Goal: Task Accomplishment & Management: Manage account settings

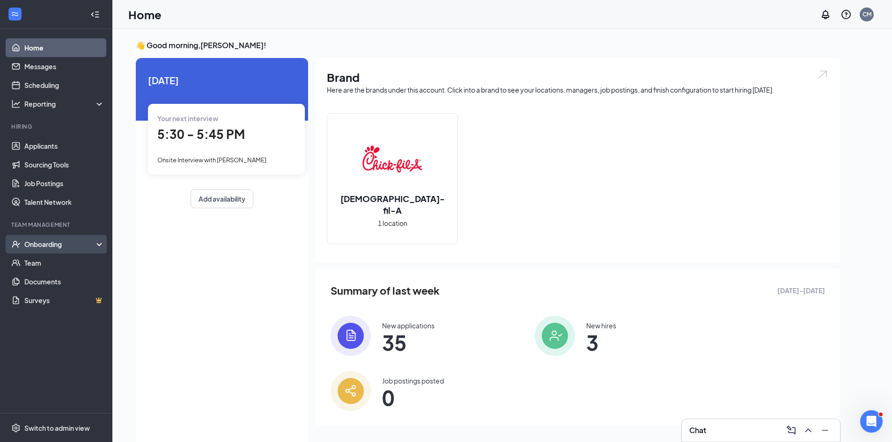
click at [55, 242] on div "Onboarding" at bounding box center [60, 244] width 72 height 9
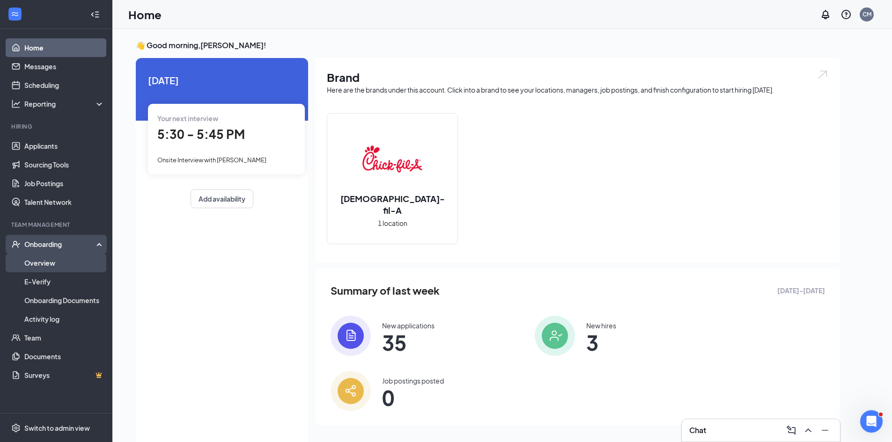
click at [68, 256] on link "Overview" at bounding box center [64, 263] width 80 height 19
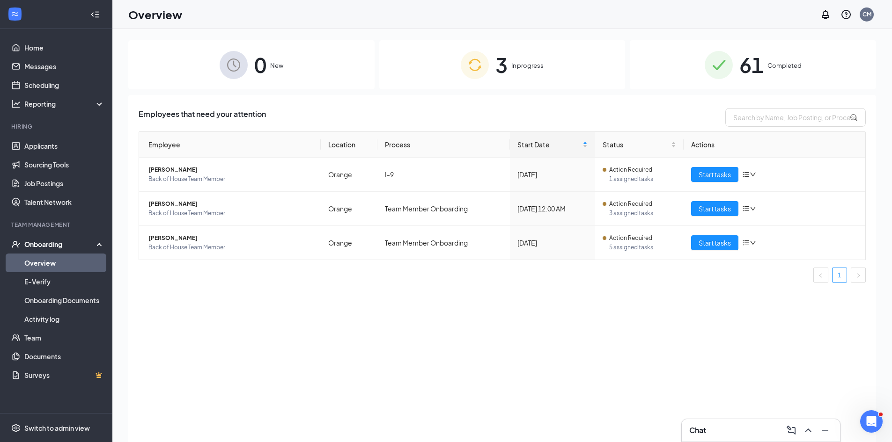
click at [806, 73] on div "61 Completed" at bounding box center [753, 64] width 246 height 49
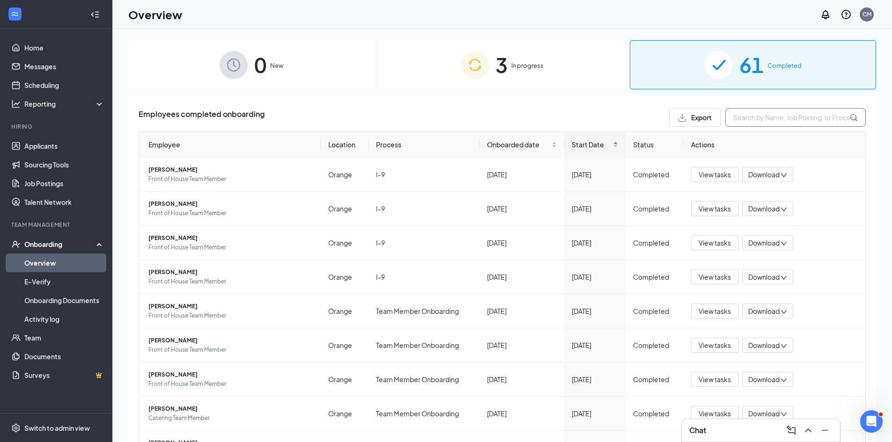
click at [799, 120] on input "text" at bounding box center [795, 117] width 140 height 19
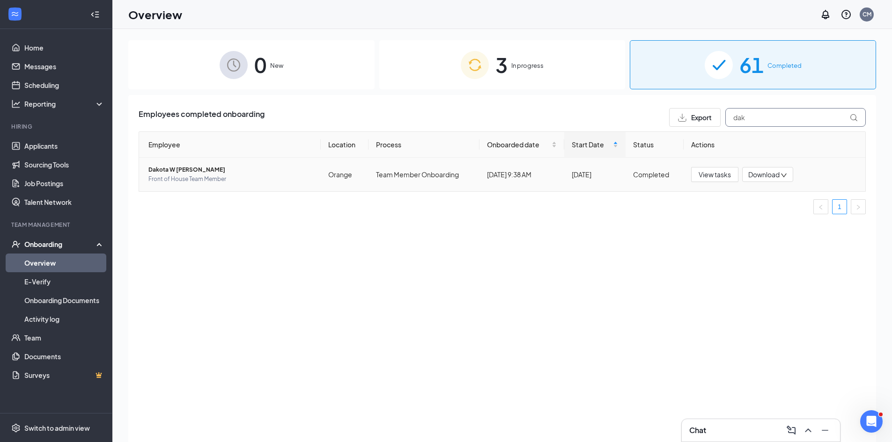
type input "dak"
click at [161, 168] on span "Dakota W [PERSON_NAME]" at bounding box center [230, 169] width 165 height 9
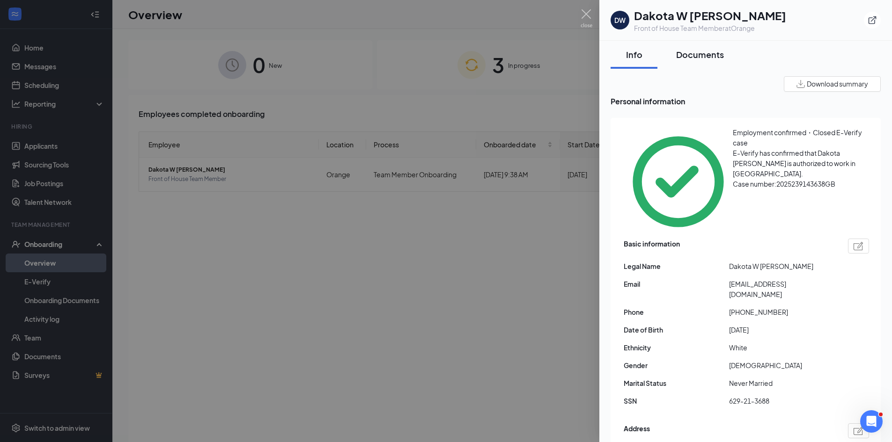
click at [706, 50] on div "Documents" at bounding box center [700, 55] width 48 height 12
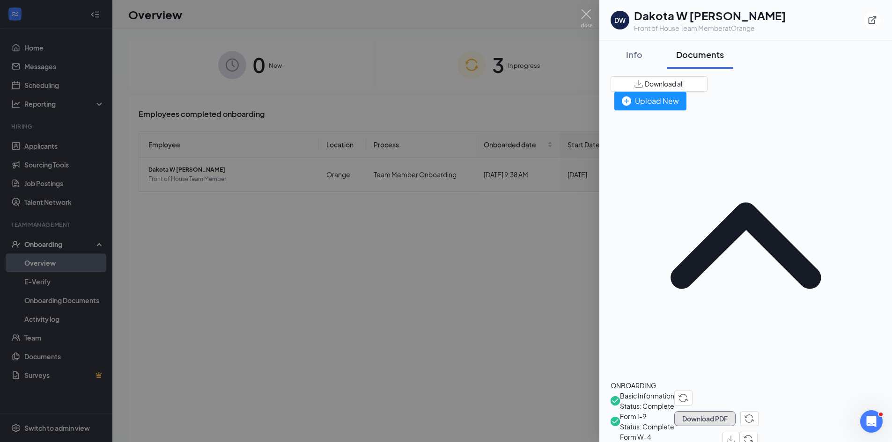
click at [735, 411] on button "Download PDF" at bounding box center [704, 418] width 61 height 15
